Goal: Complete application form: Complete application form

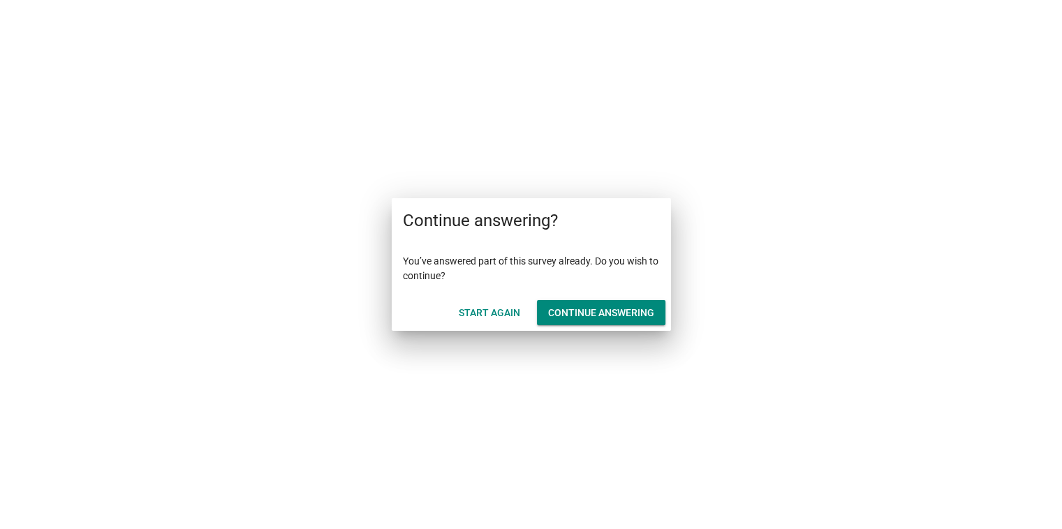
click at [565, 314] on div "Continue answering" at bounding box center [601, 313] width 106 height 15
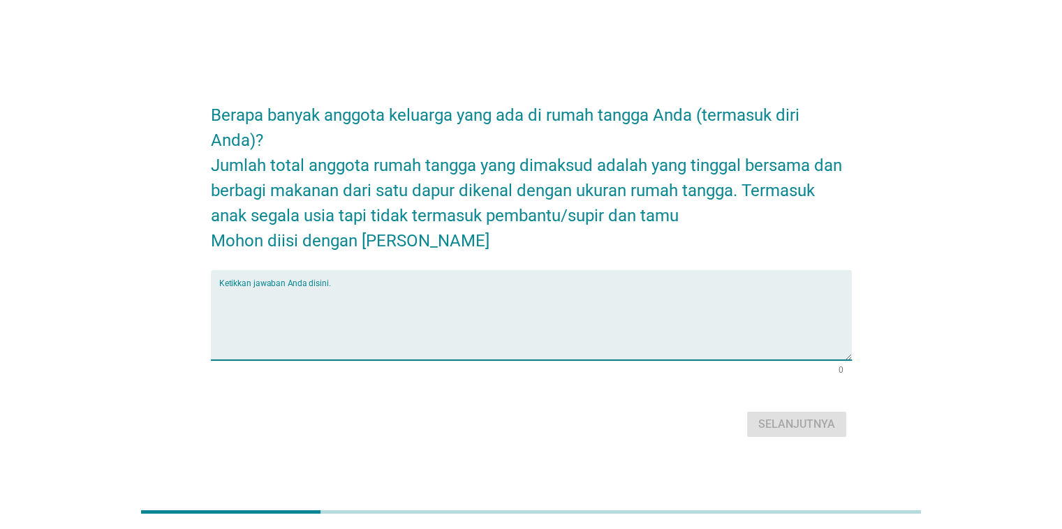
click at [547, 320] on textarea "Ketikkan jawaban Anda disini." at bounding box center [535, 323] width 632 height 73
type textarea "5"
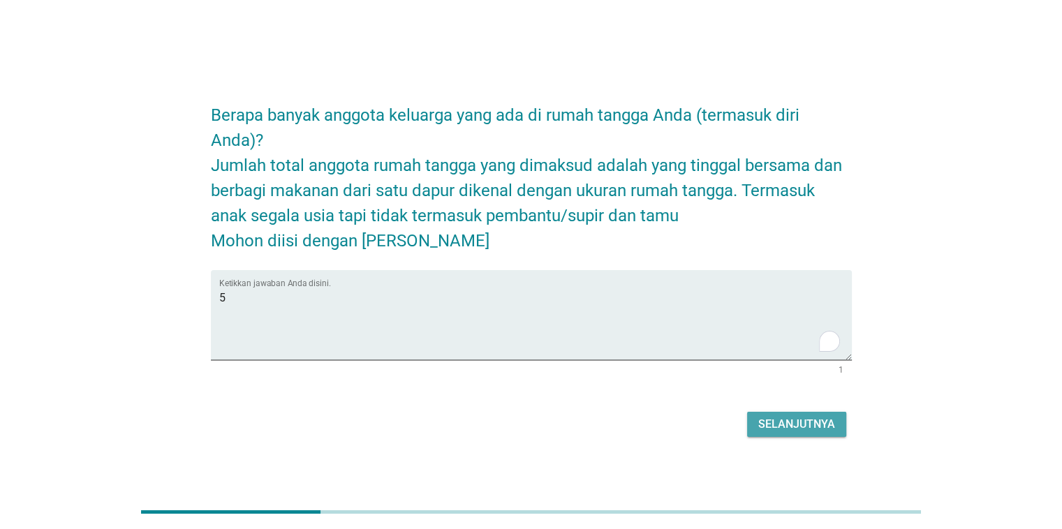
click at [802, 426] on div "Selanjutnya" at bounding box center [796, 424] width 77 height 17
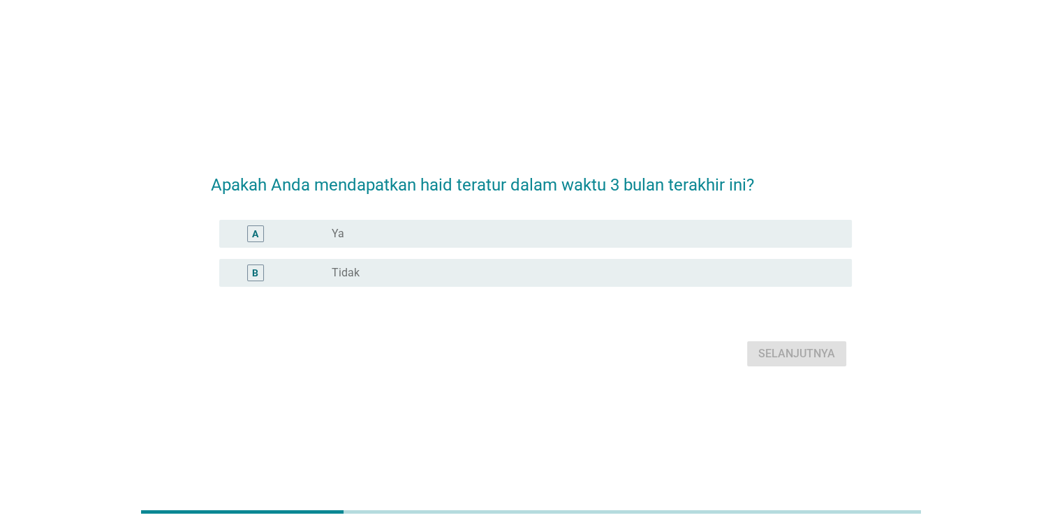
click at [476, 234] on div "radio_button_unchecked Ya" at bounding box center [580, 234] width 497 height 14
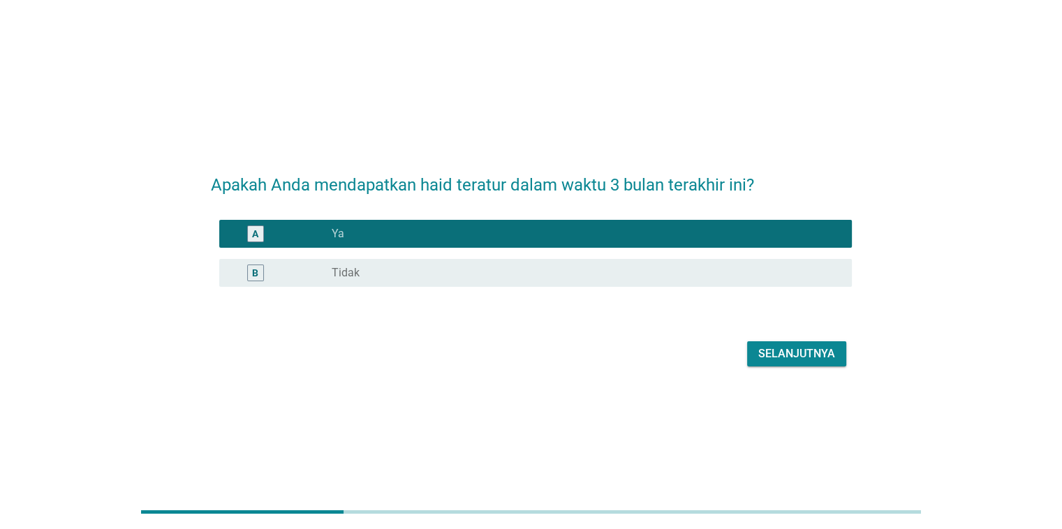
click at [782, 359] on div "Selanjutnya" at bounding box center [796, 354] width 77 height 17
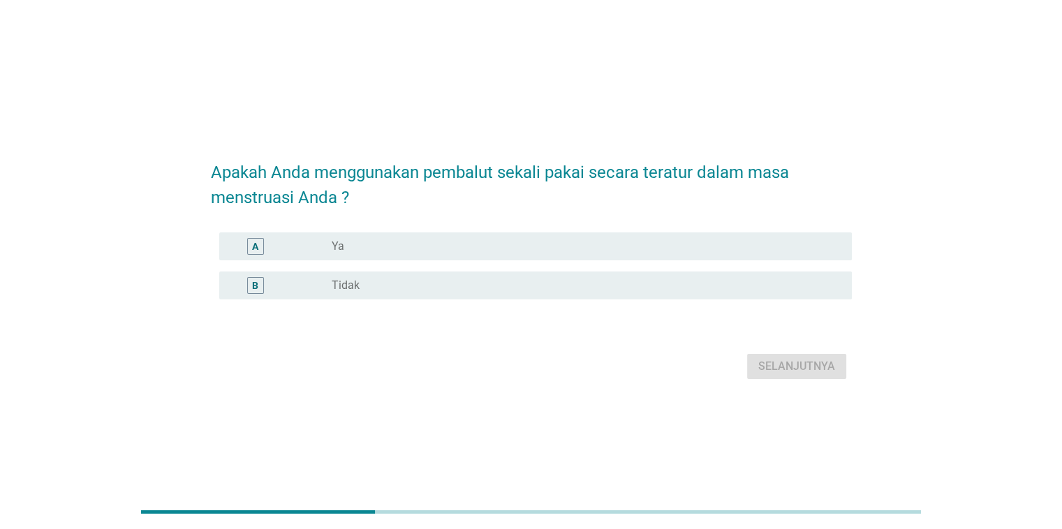
click at [394, 247] on div "radio_button_unchecked Ya" at bounding box center [580, 246] width 497 height 14
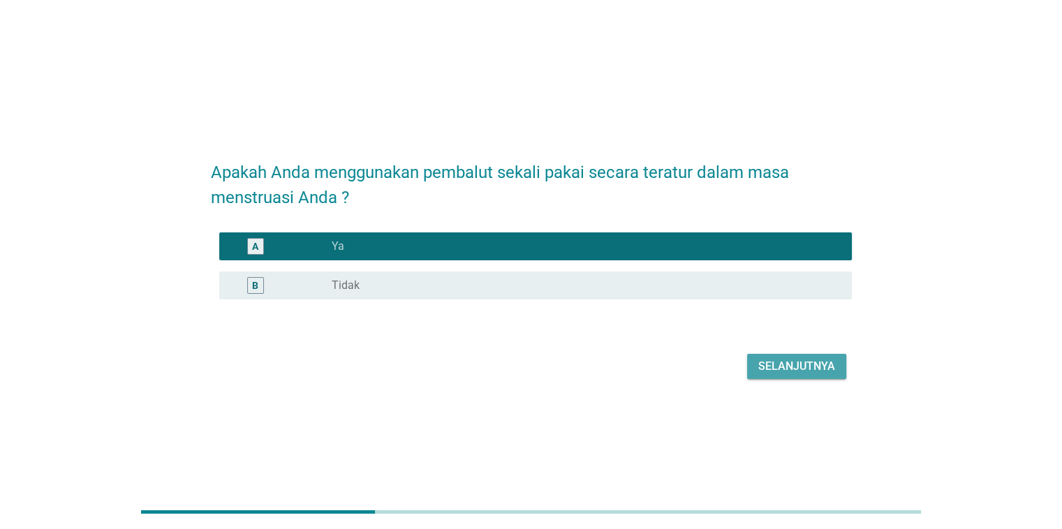
click at [811, 371] on div "Selanjutnya" at bounding box center [796, 366] width 77 height 17
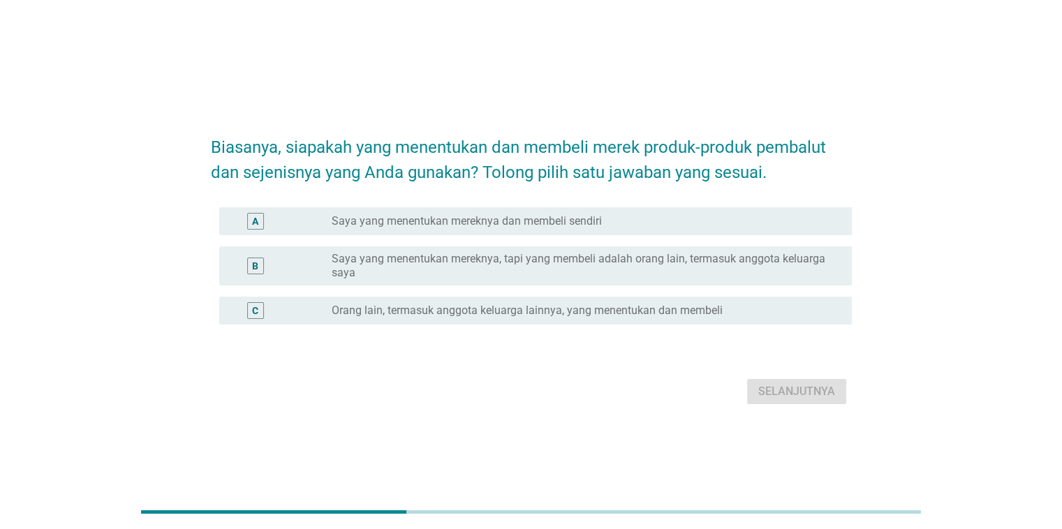
click at [461, 255] on label "Saya yang menentukan mereknya, tapi yang membeli adalah orang lain, termasuk an…" at bounding box center [580, 266] width 497 height 28
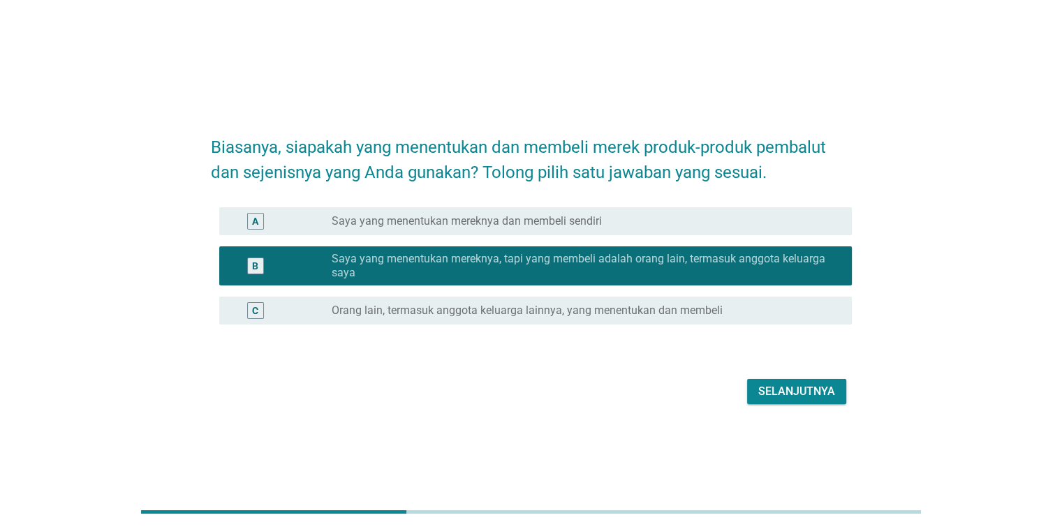
click at [791, 394] on div "Selanjutnya" at bounding box center [796, 391] width 77 height 17
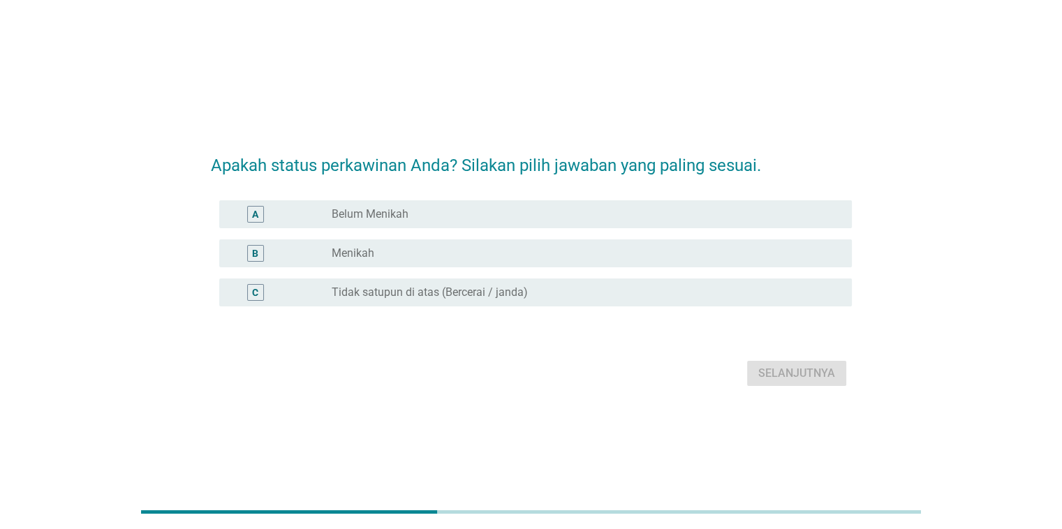
click at [402, 224] on div "A radio_button_unchecked Belum Menikah" at bounding box center [535, 214] width 632 height 28
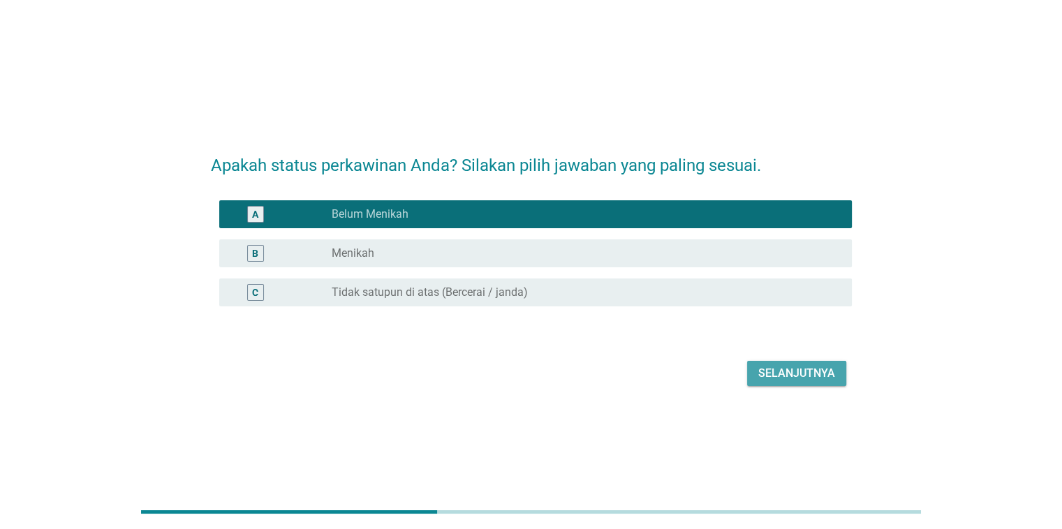
drag, startPoint x: 765, startPoint y: 378, endPoint x: 704, endPoint y: 354, distance: 66.1
click at [764, 378] on div "Selanjutnya" at bounding box center [796, 373] width 77 height 17
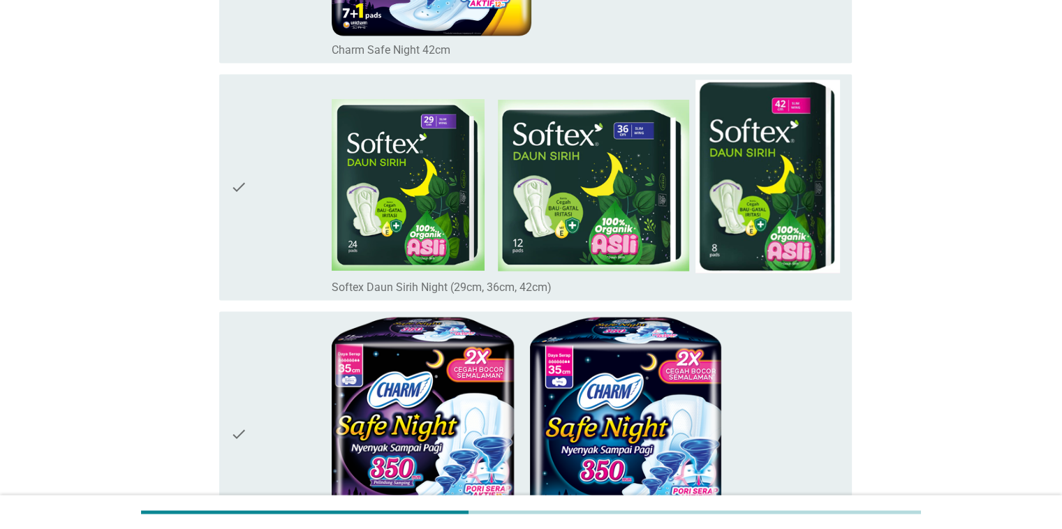
scroll to position [2303, 0]
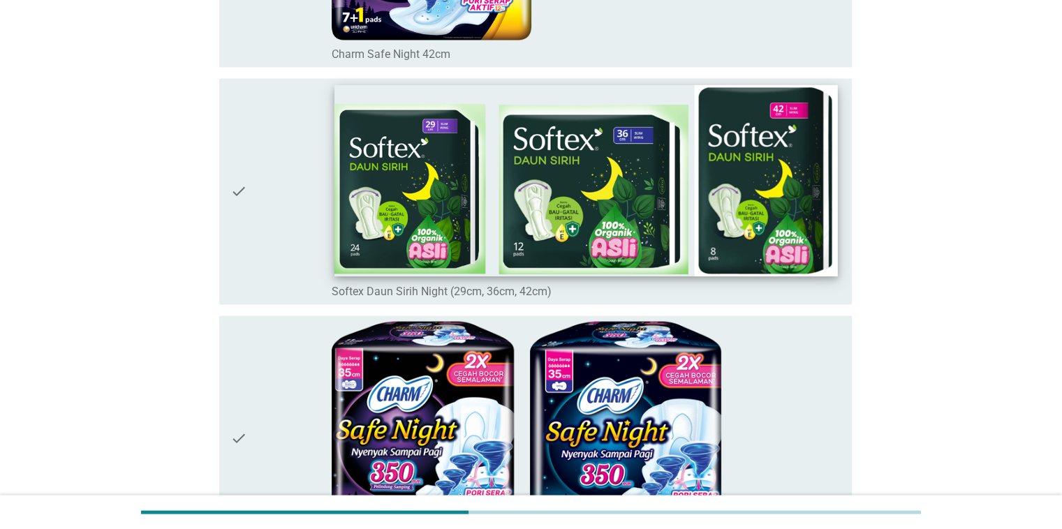
click at [508, 230] on img at bounding box center [585, 179] width 503 height 191
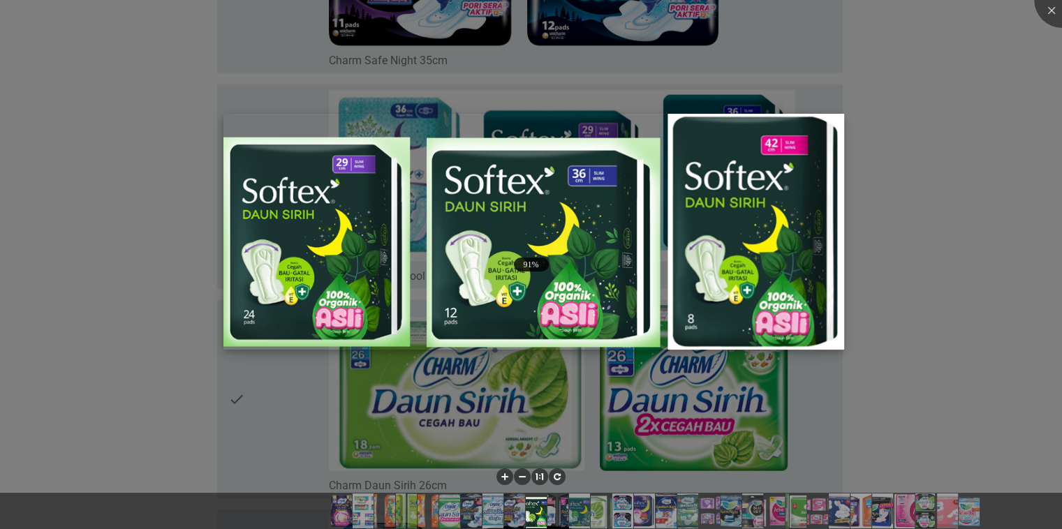
scroll to position [2792, 0]
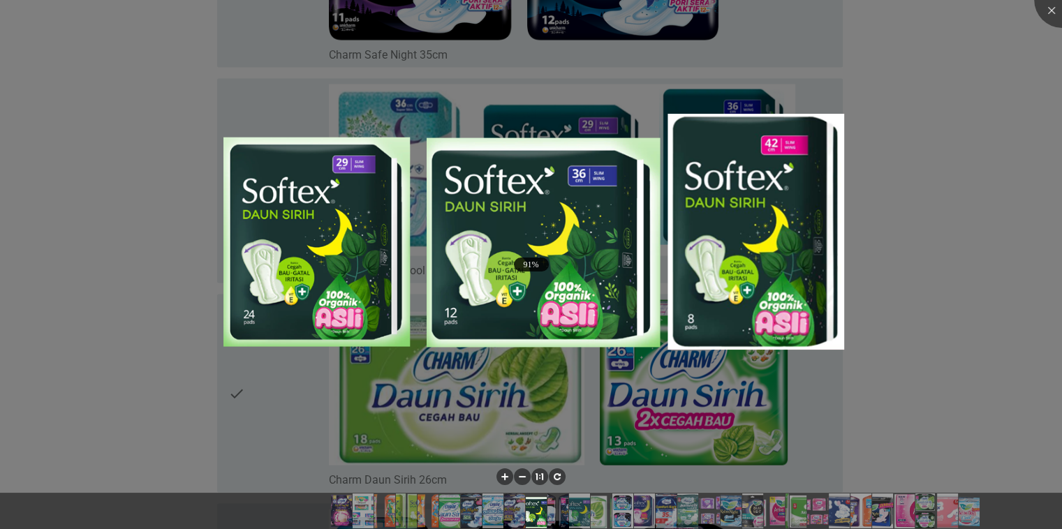
click at [1036, 181] on div at bounding box center [531, 264] width 1062 height 529
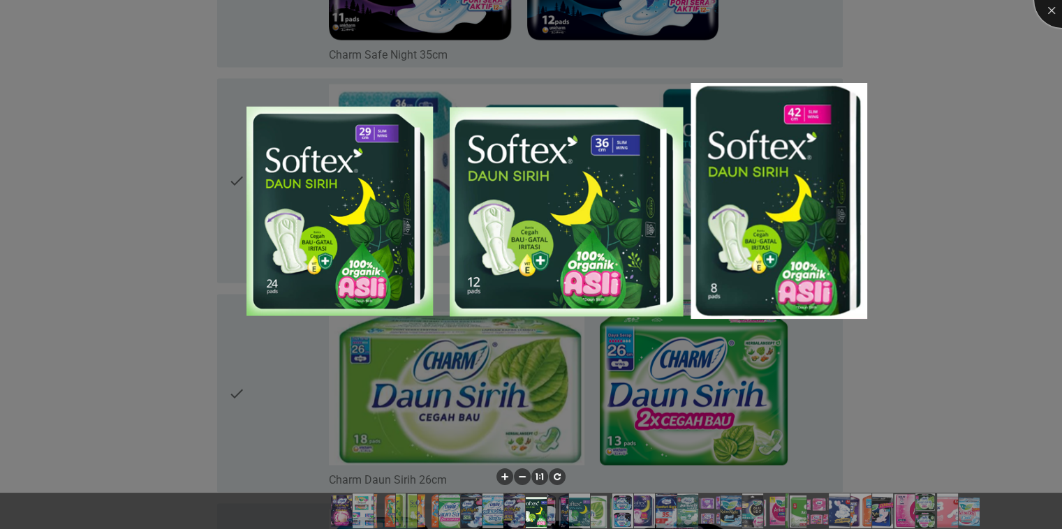
click at [1054, 12] on div at bounding box center [1062, 0] width 56 height 56
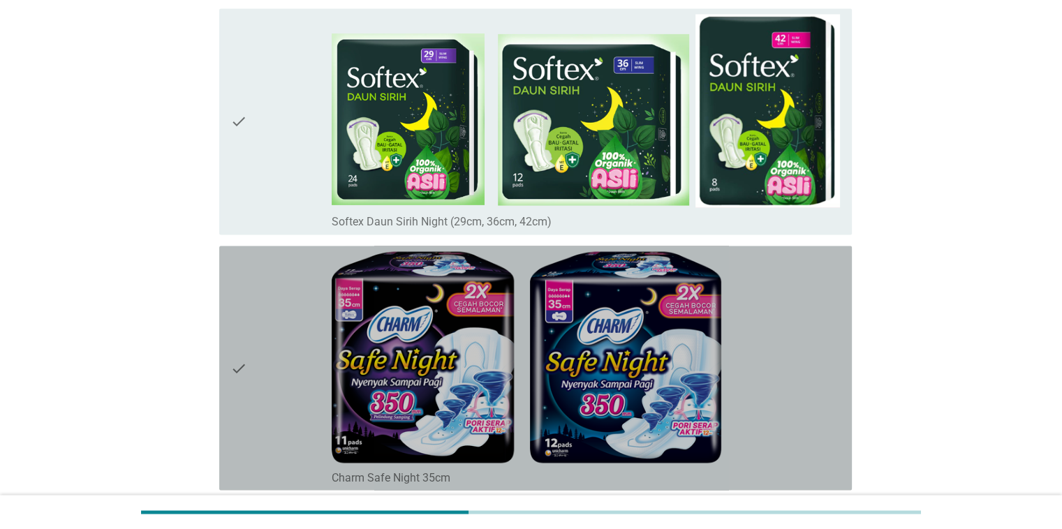
click at [249, 309] on div "check" at bounding box center [281, 367] width 102 height 233
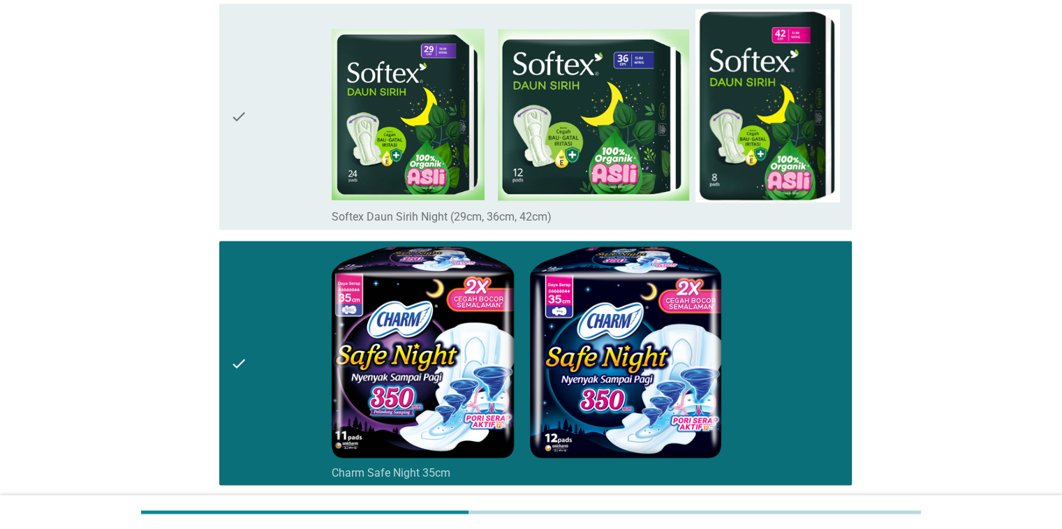
scroll to position [2373, 0]
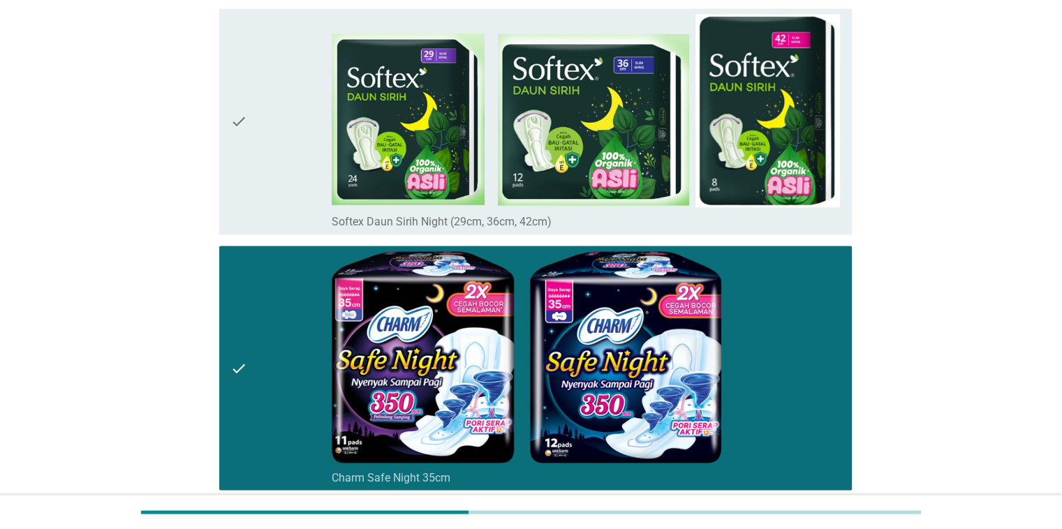
click at [280, 335] on div "check" at bounding box center [281, 367] width 102 height 233
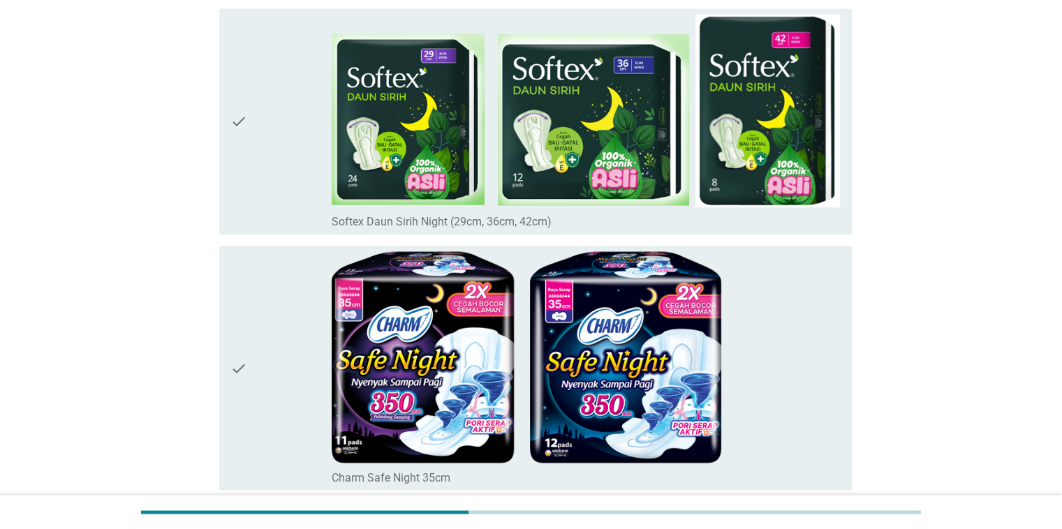
click at [309, 181] on div "check" at bounding box center [281, 121] width 102 height 215
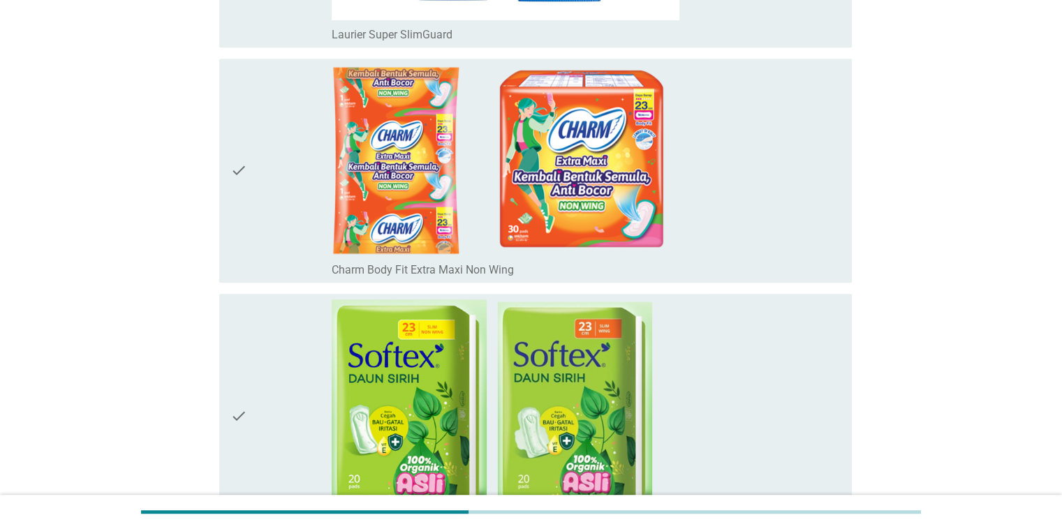
scroll to position [993, 0]
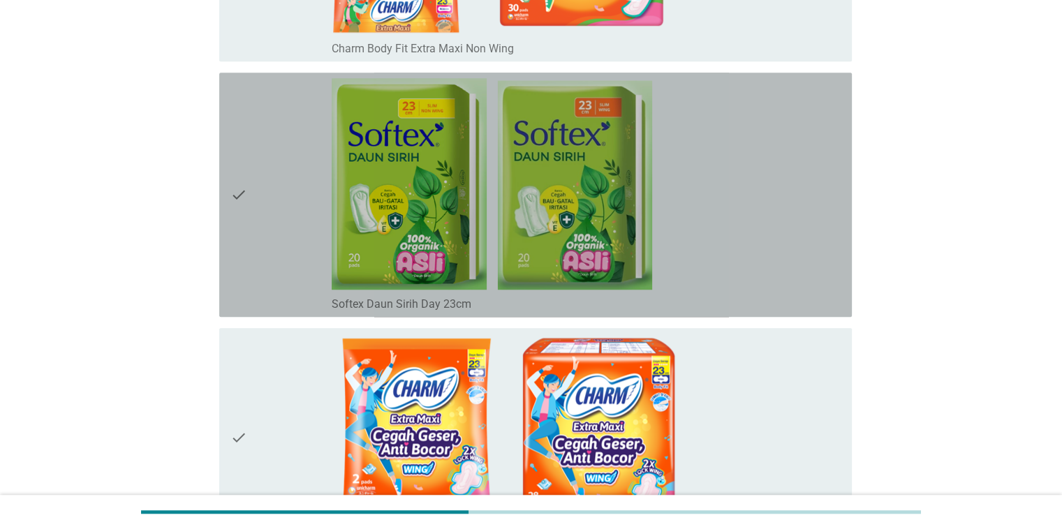
click at [249, 244] on div "check" at bounding box center [281, 194] width 102 height 233
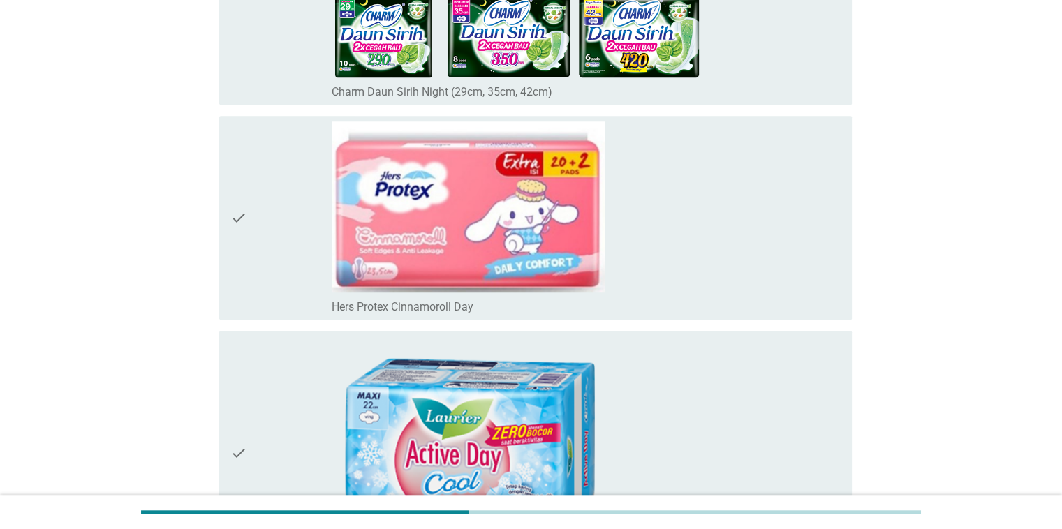
scroll to position [6647, 0]
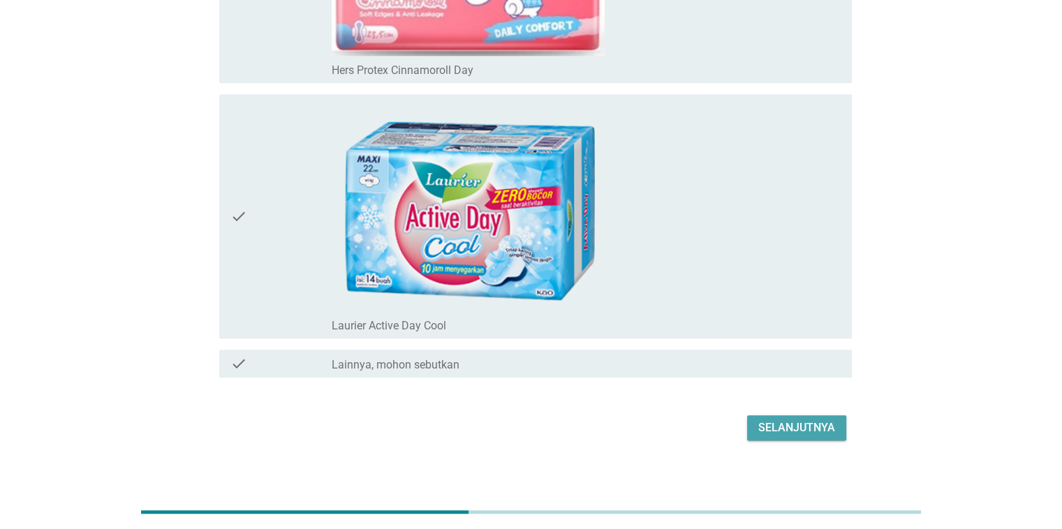
click at [796, 420] on div "Selanjutnya" at bounding box center [796, 428] width 77 height 17
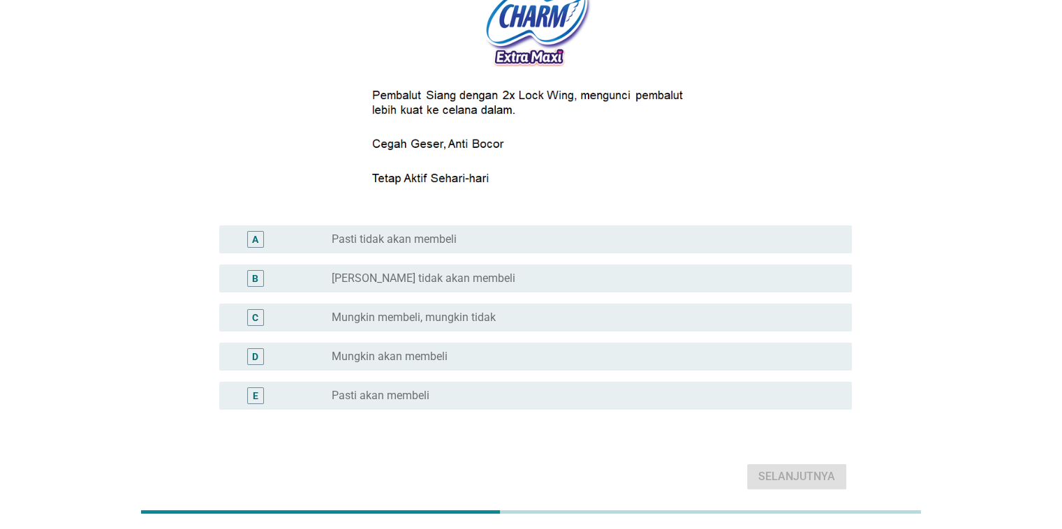
scroll to position [209, 0]
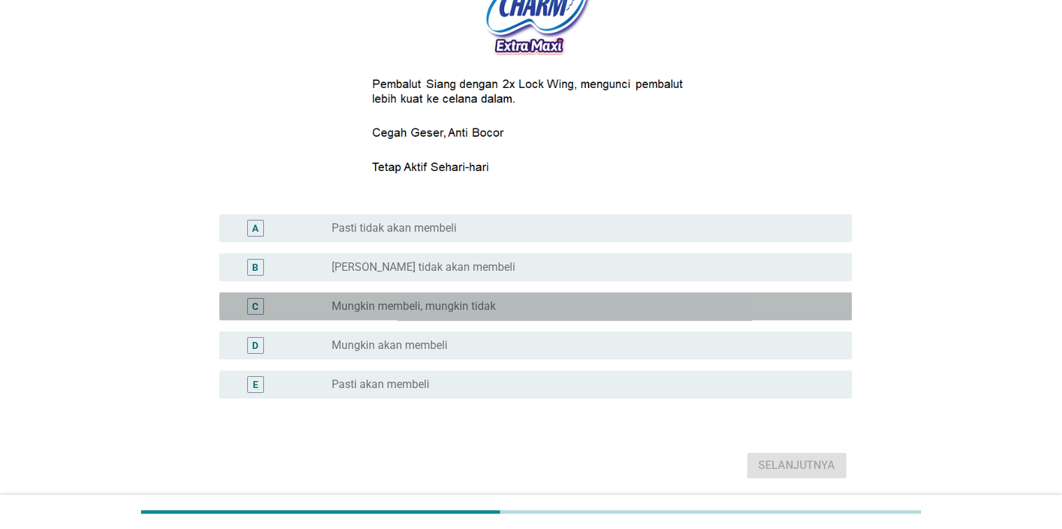
click at [539, 309] on div "radio_button_unchecked Mungkin membeli, mungkin tidak" at bounding box center [580, 306] width 497 height 14
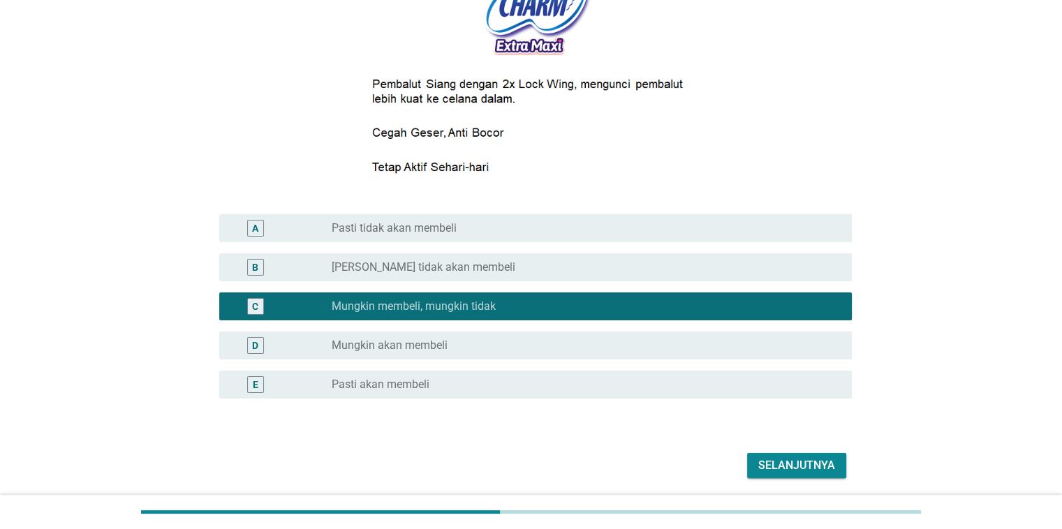
click at [704, 276] on div "B radio_button_unchecked [PERSON_NAME] tidak akan membeli" at bounding box center [535, 267] width 632 height 28
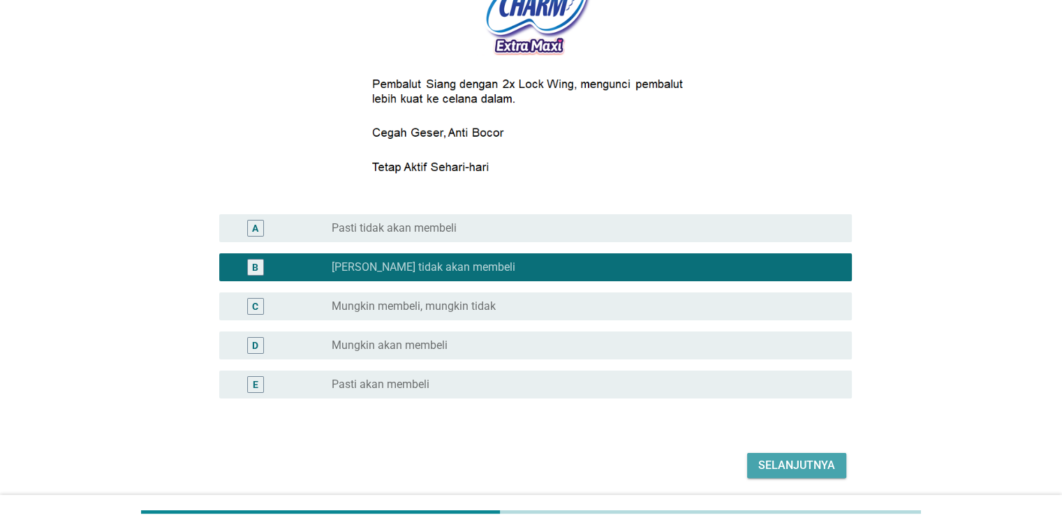
click at [785, 463] on div "Selanjutnya" at bounding box center [796, 465] width 77 height 17
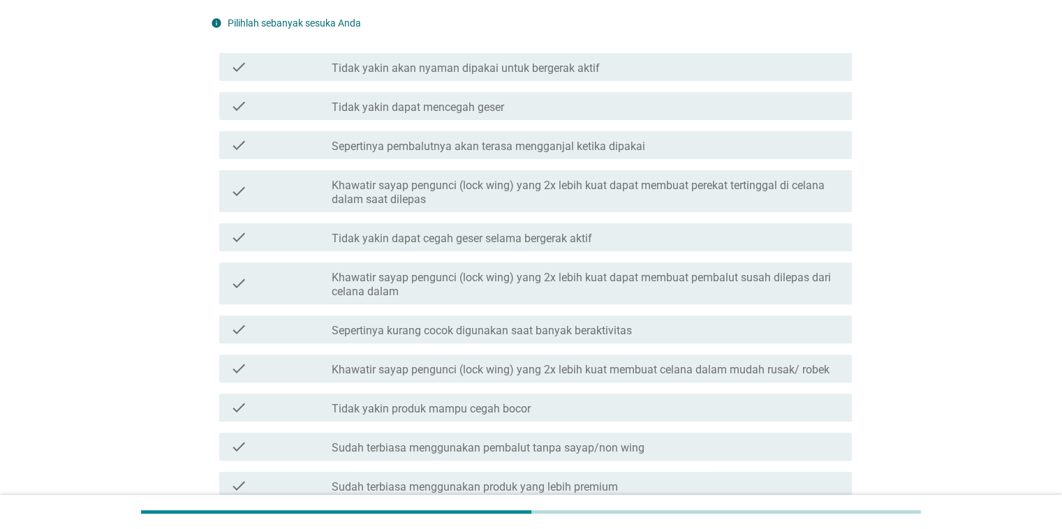
scroll to position [419, 0]
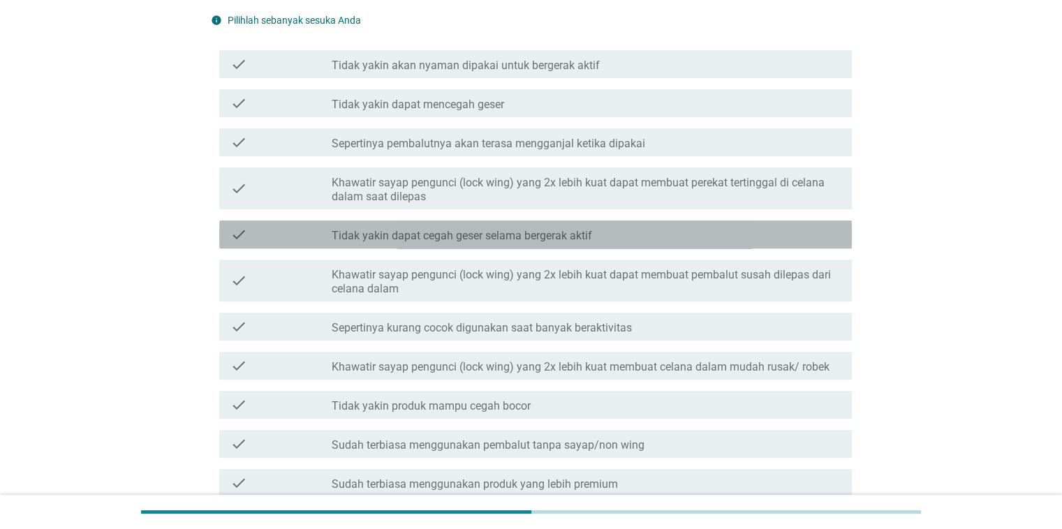
click at [588, 245] on div "check check_box_outline_blank Tidak yakin dapat cegah geser selama bergerak akt…" at bounding box center [535, 235] width 632 height 28
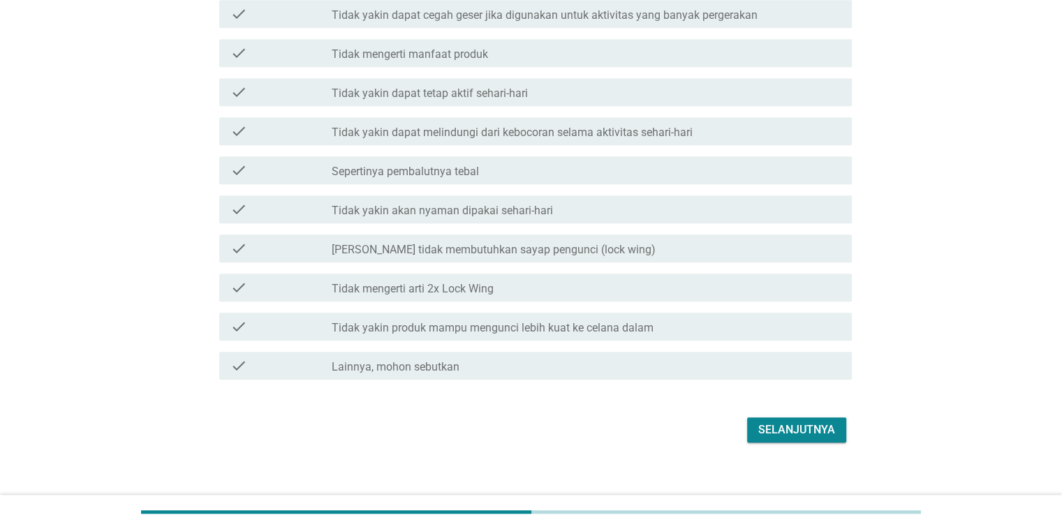
scroll to position [980, 0]
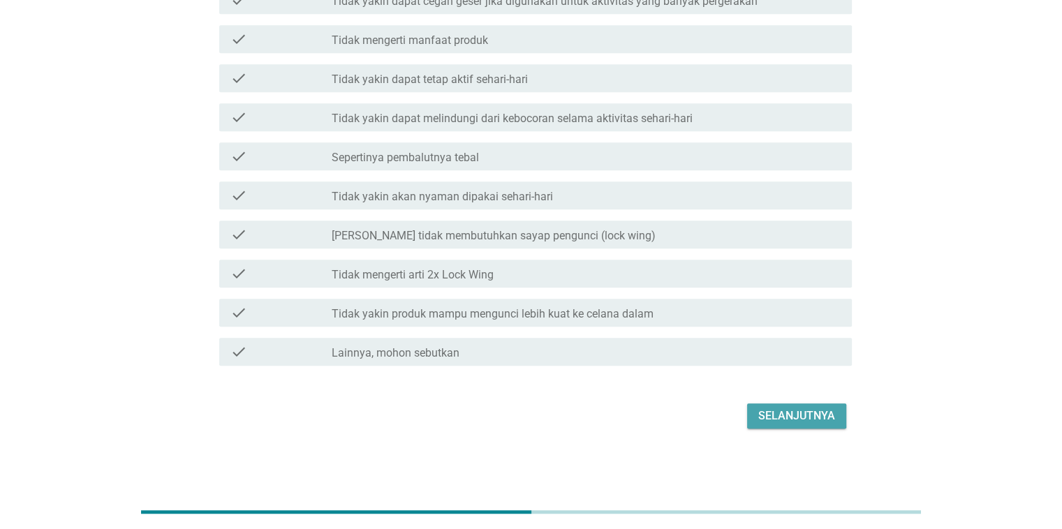
click at [795, 413] on div "Selanjutnya" at bounding box center [796, 416] width 77 height 17
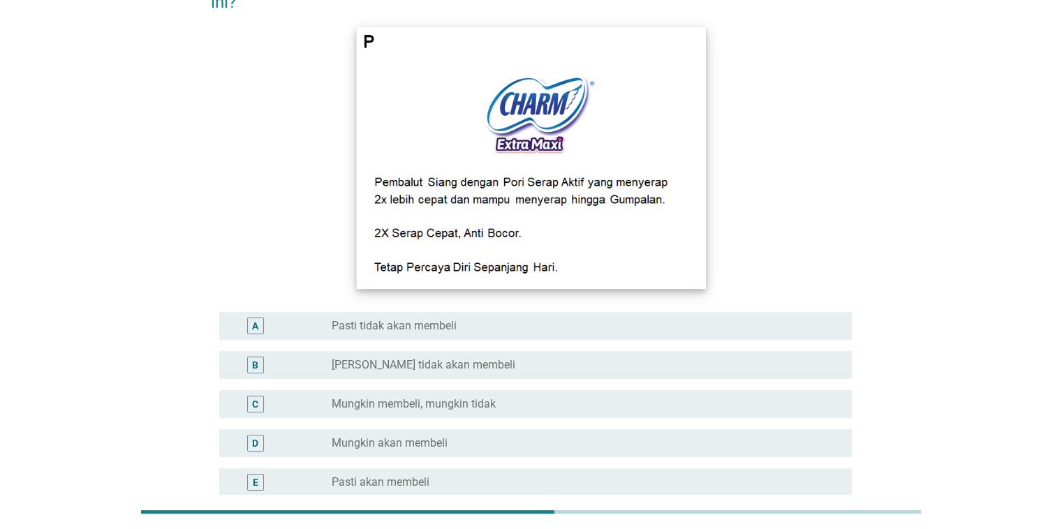
scroll to position [209, 0]
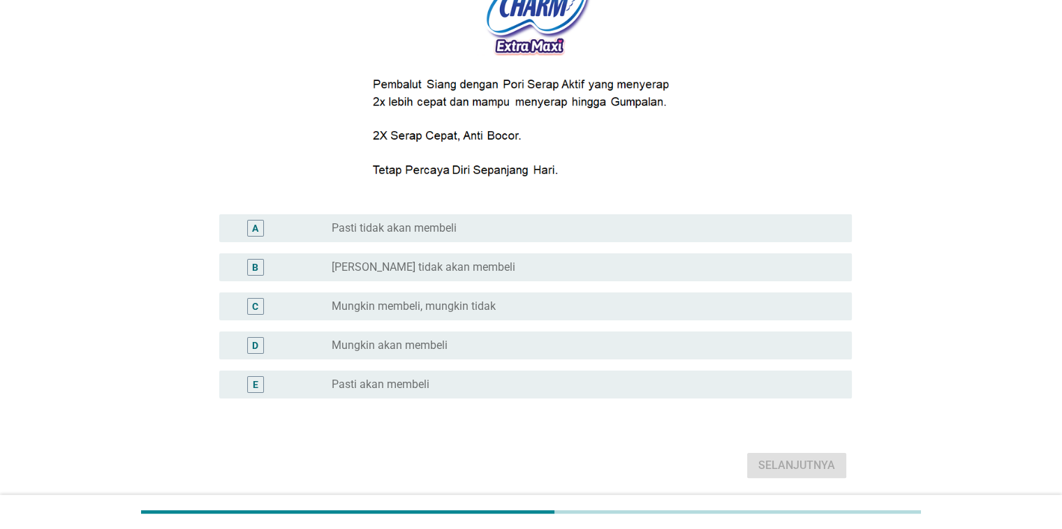
click at [525, 314] on div "radio_button_unchecked Mungkin membeli, mungkin tidak" at bounding box center [586, 306] width 508 height 17
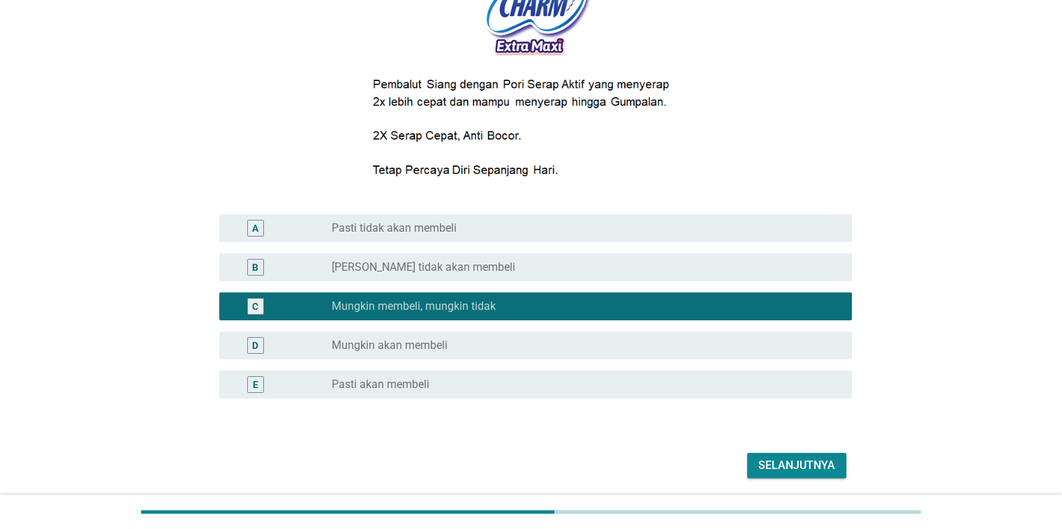
click at [583, 352] on div "radio_button_unchecked Mungkin akan membeli" at bounding box center [580, 346] width 497 height 14
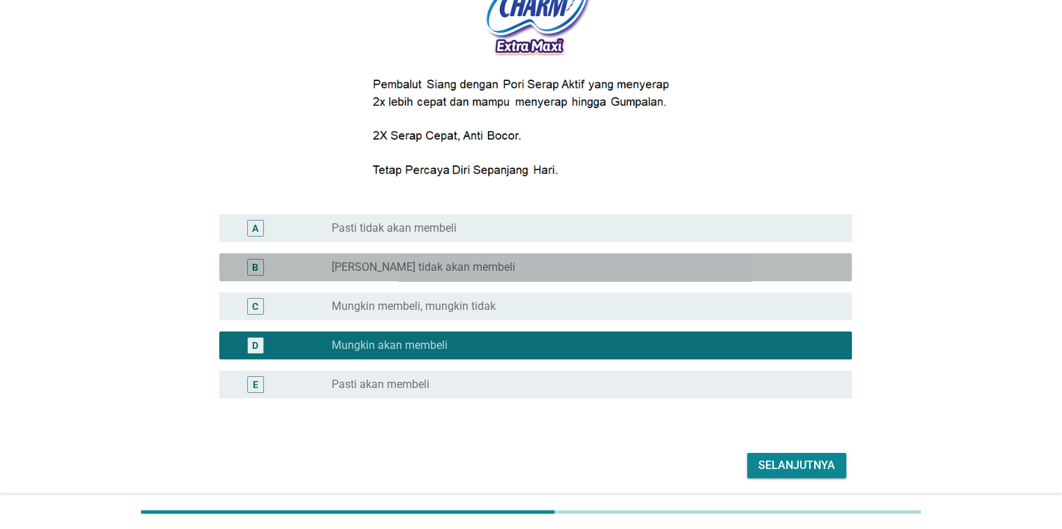
drag, startPoint x: 556, startPoint y: 255, endPoint x: 584, endPoint y: 279, distance: 36.2
click at [556, 256] on div "B radio_button_unchecked [PERSON_NAME] tidak akan membeli" at bounding box center [535, 267] width 632 height 28
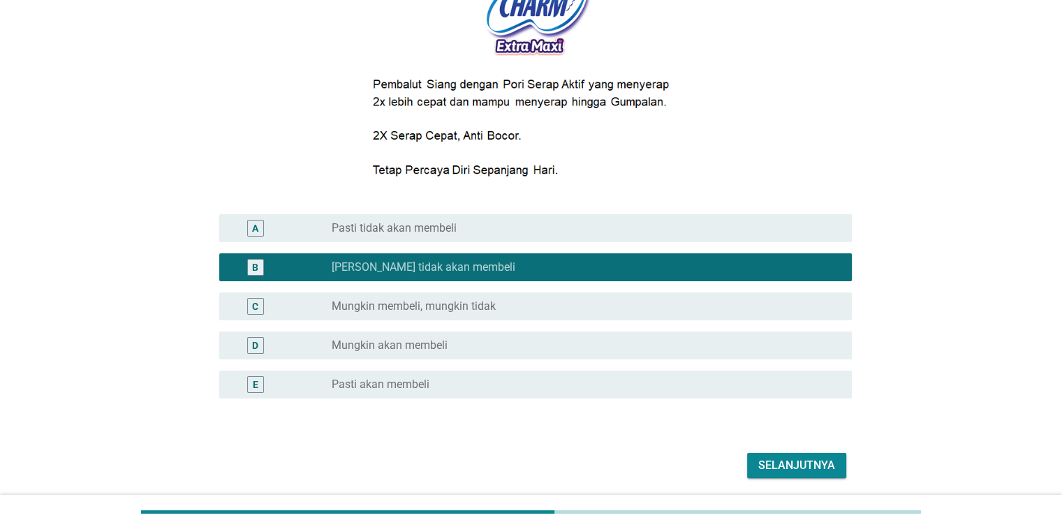
click at [810, 463] on div "Selanjutnya" at bounding box center [796, 465] width 77 height 17
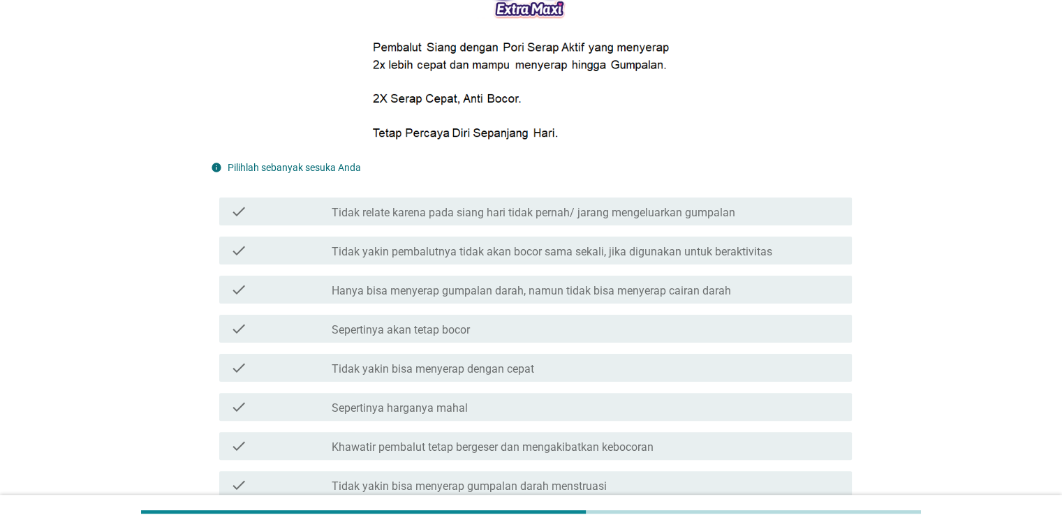
scroll to position [349, 0]
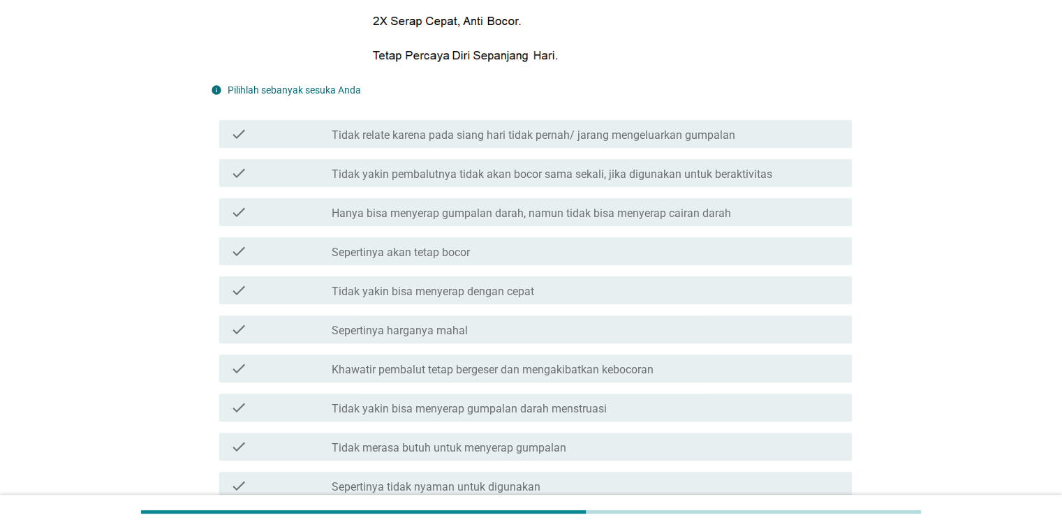
click at [667, 364] on div "check_box_outline_blank Khawatir pembalut tetap bergeser dan mengakibatkan kebo…" at bounding box center [586, 368] width 508 height 17
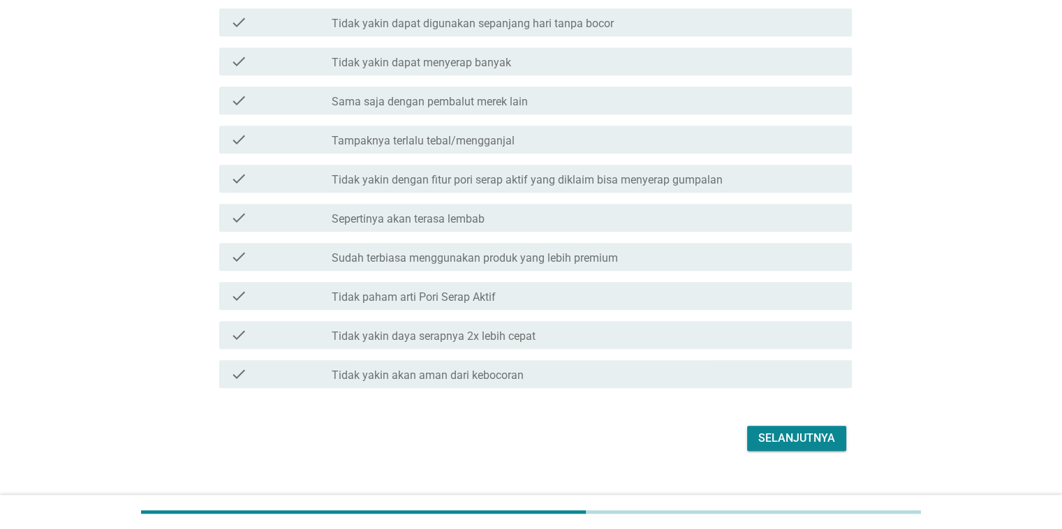
scroll to position [874, 0]
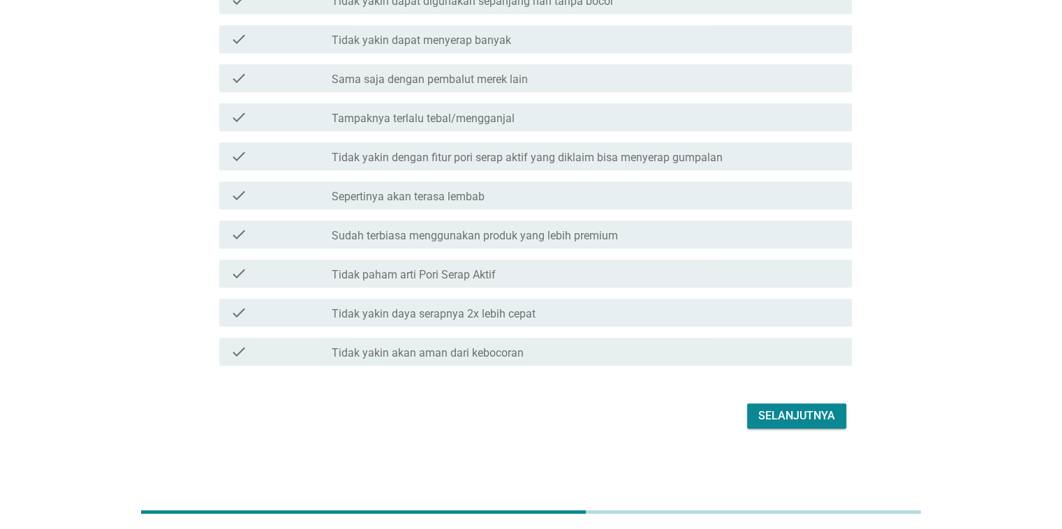
click at [768, 421] on div "Selanjutnya" at bounding box center [796, 416] width 77 height 17
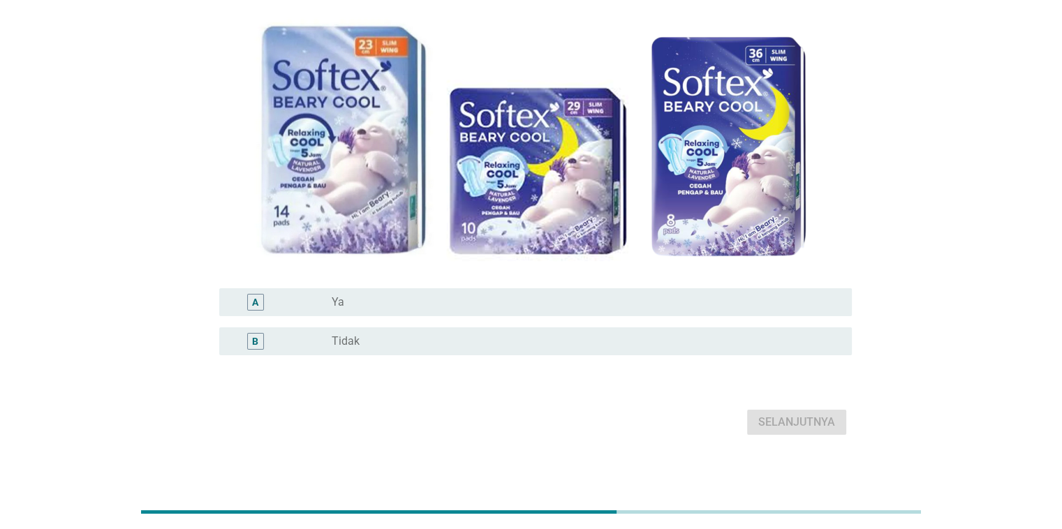
scroll to position [116, 0]
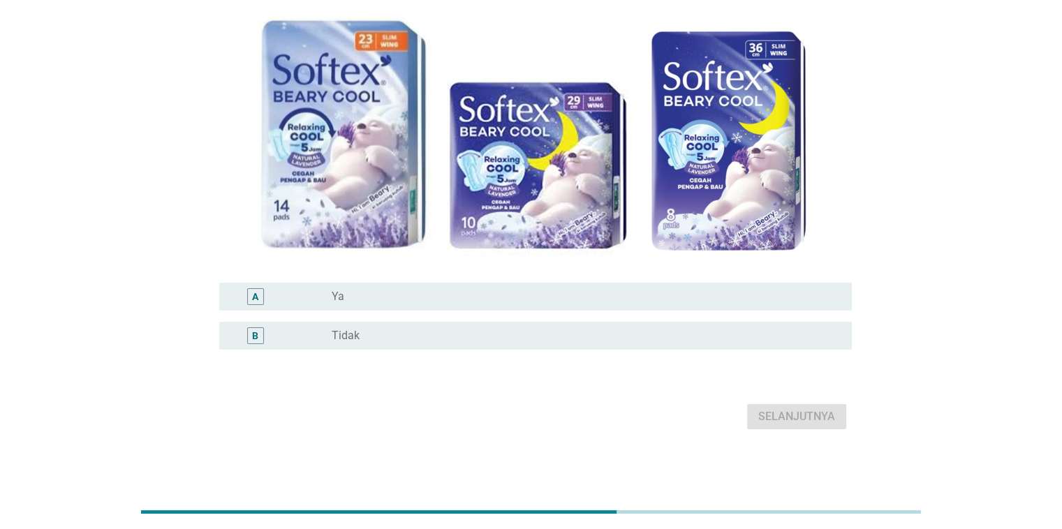
drag, startPoint x: 635, startPoint y: 338, endPoint x: 693, endPoint y: 359, distance: 61.8
click at [637, 339] on div "radio_button_unchecked Tidak" at bounding box center [580, 336] width 497 height 14
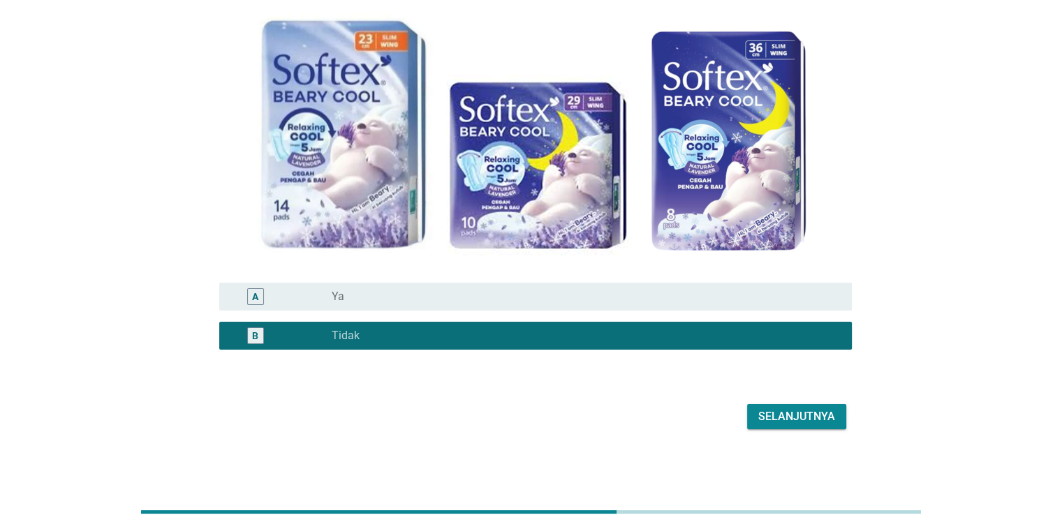
click at [793, 414] on div "Selanjutnya" at bounding box center [796, 416] width 77 height 17
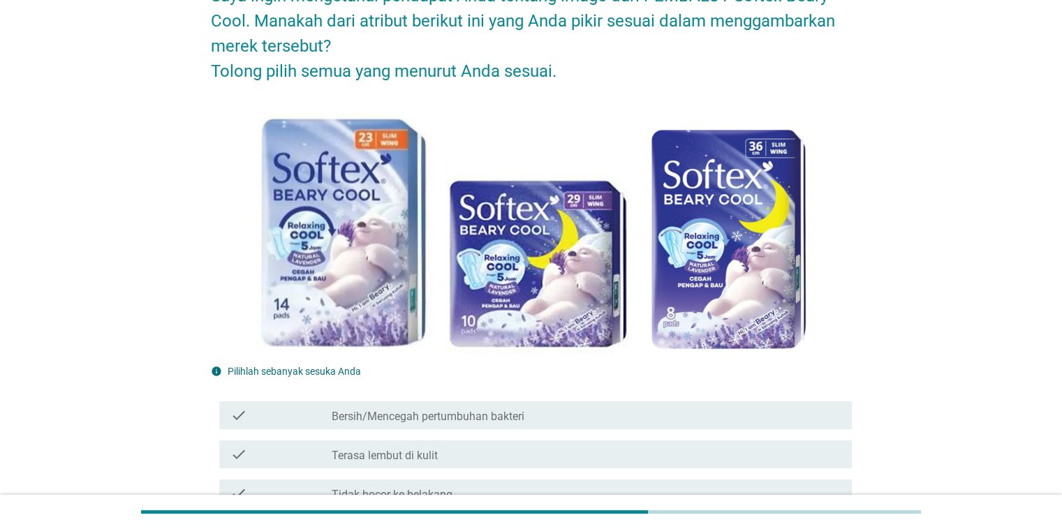
scroll to position [349, 0]
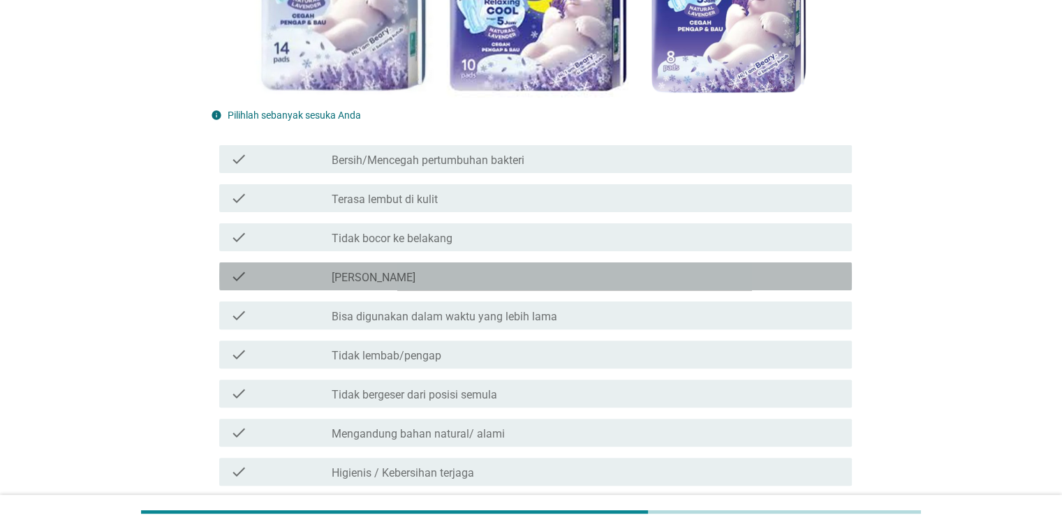
drag, startPoint x: 473, startPoint y: 272, endPoint x: 494, endPoint y: 280, distance: 22.6
click at [477, 274] on div "check_box_outline_blank [PERSON_NAME]" at bounding box center [586, 276] width 508 height 17
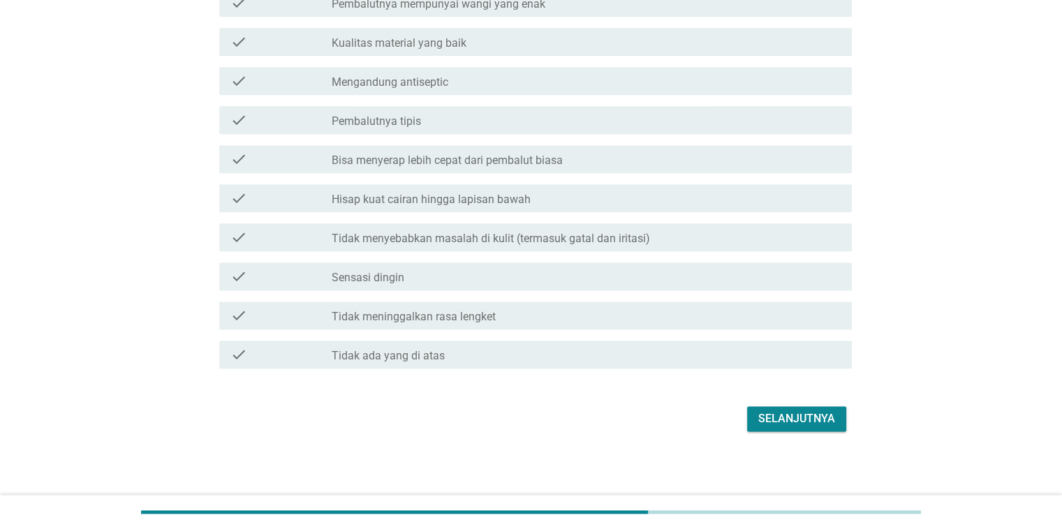
scroll to position [1734, 0]
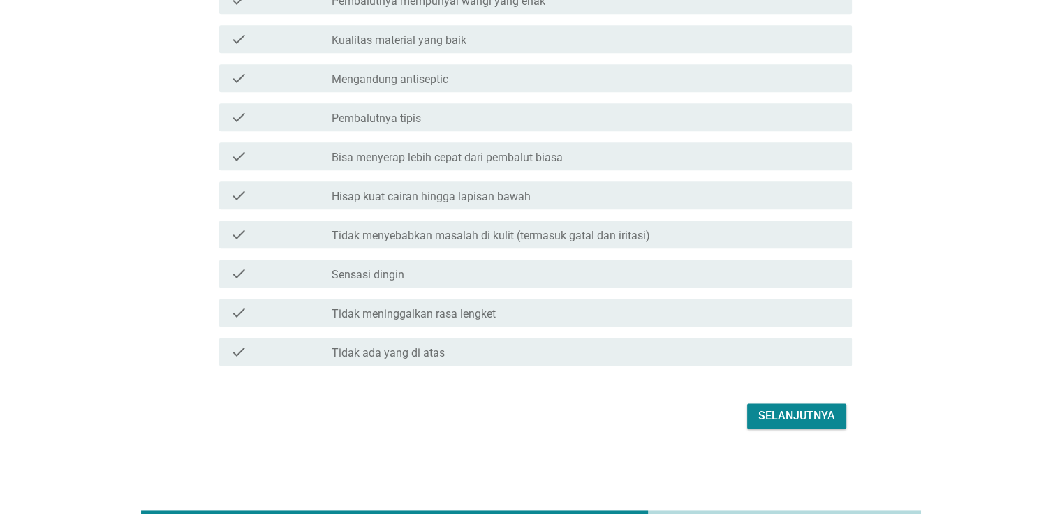
click at [804, 412] on div "Selanjutnya" at bounding box center [796, 416] width 77 height 17
